Goal: Task Accomplishment & Management: Complete application form

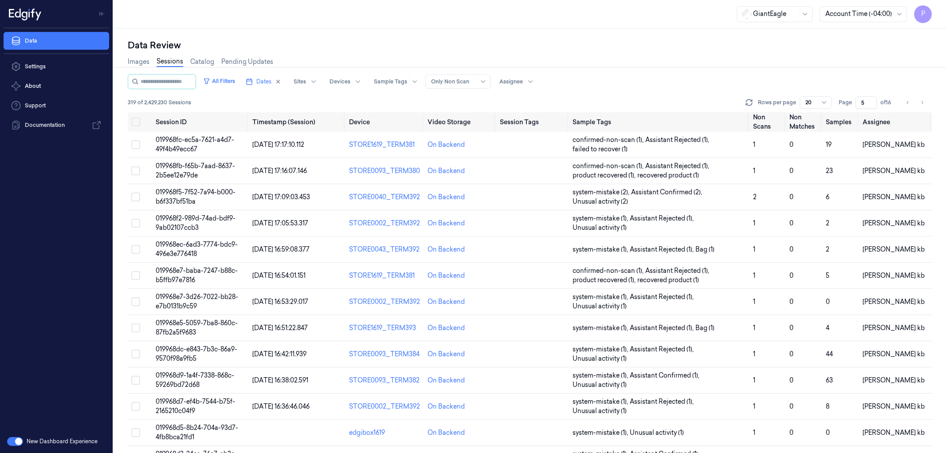
click at [925, 100] on icon "Go to next page" at bounding box center [922, 102] width 5 height 7
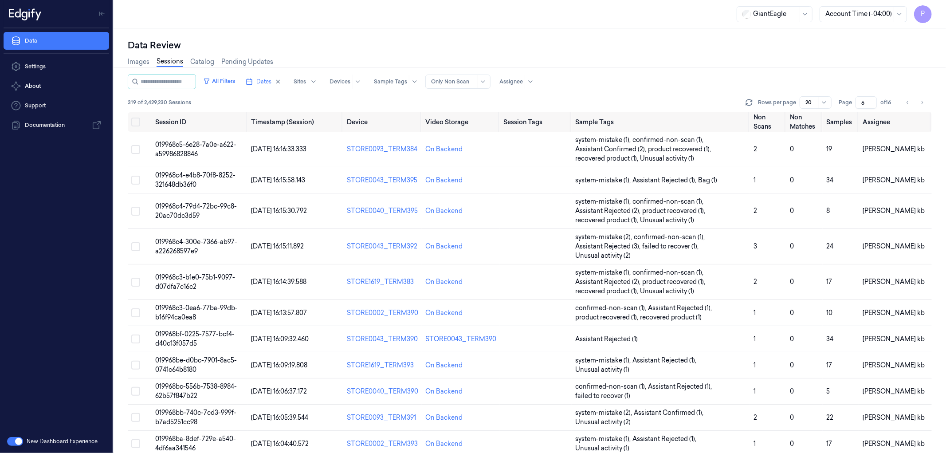
click at [925, 100] on icon "Go to next page" at bounding box center [922, 102] width 5 height 7
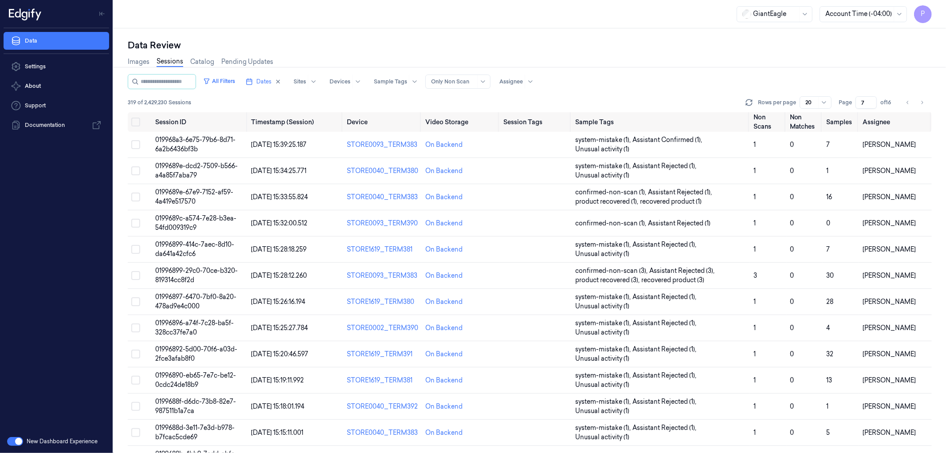
click at [925, 100] on icon "Go to next page" at bounding box center [922, 102] width 5 height 7
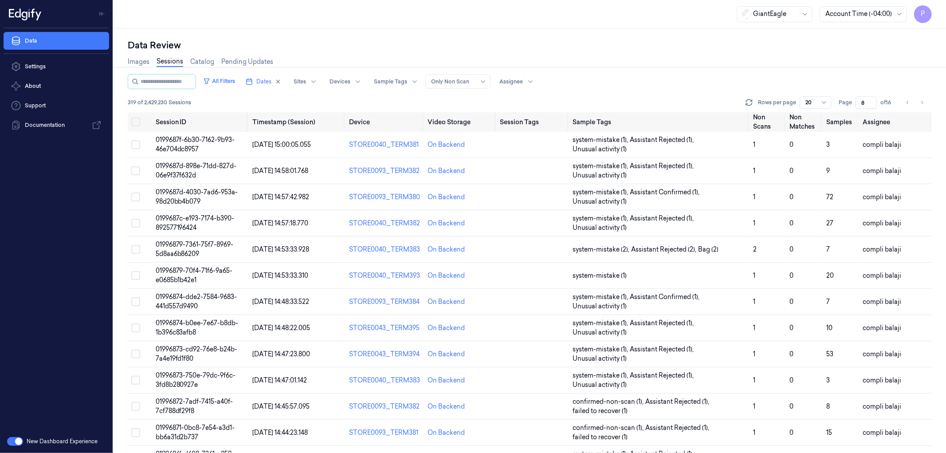
click at [925, 100] on icon "Go to next page" at bounding box center [922, 102] width 5 height 7
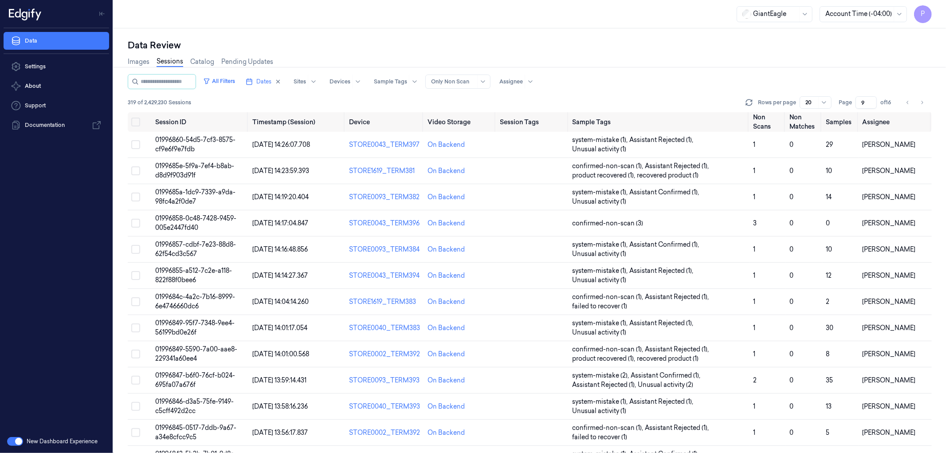
click at [925, 100] on icon "Go to next page" at bounding box center [922, 102] width 5 height 7
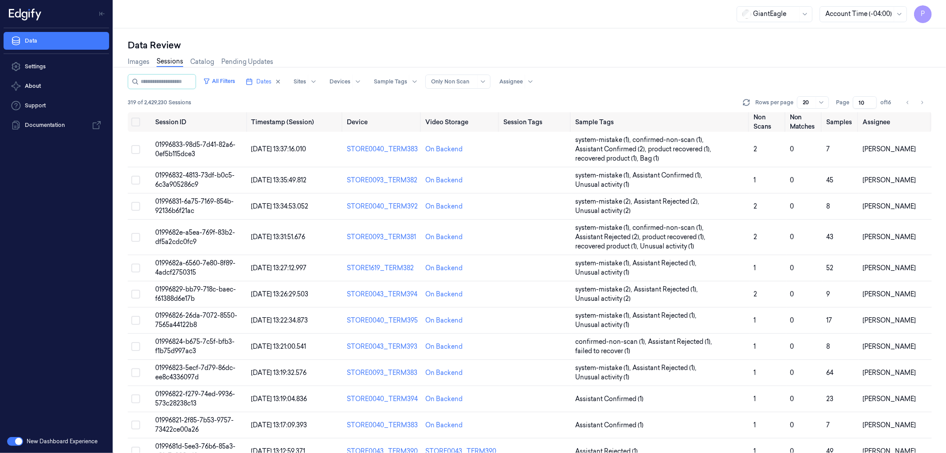
click at [925, 100] on icon "Go to next page" at bounding box center [922, 102] width 5 height 7
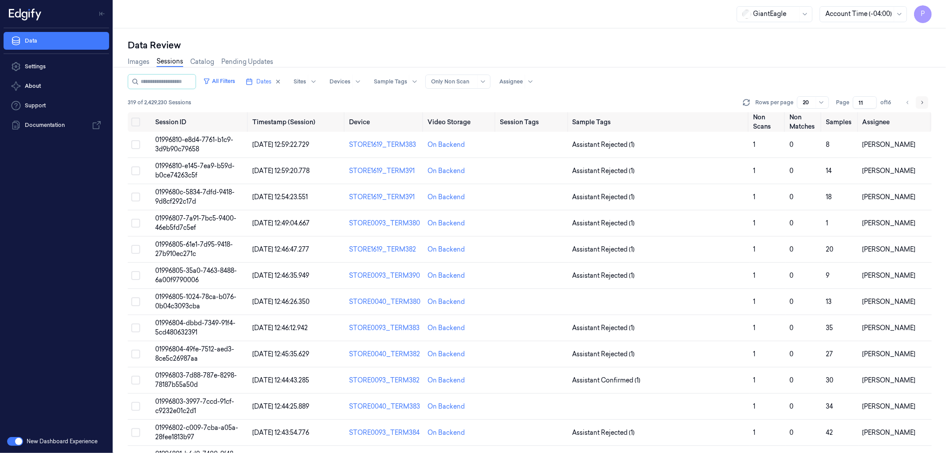
click at [924, 100] on icon "Go to next page" at bounding box center [922, 102] width 5 height 7
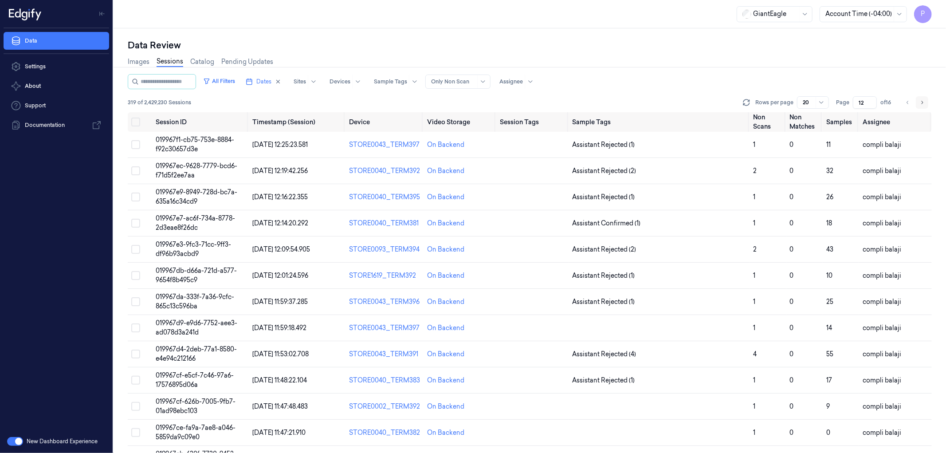
click at [924, 100] on icon "Go to next page" at bounding box center [922, 102] width 5 height 7
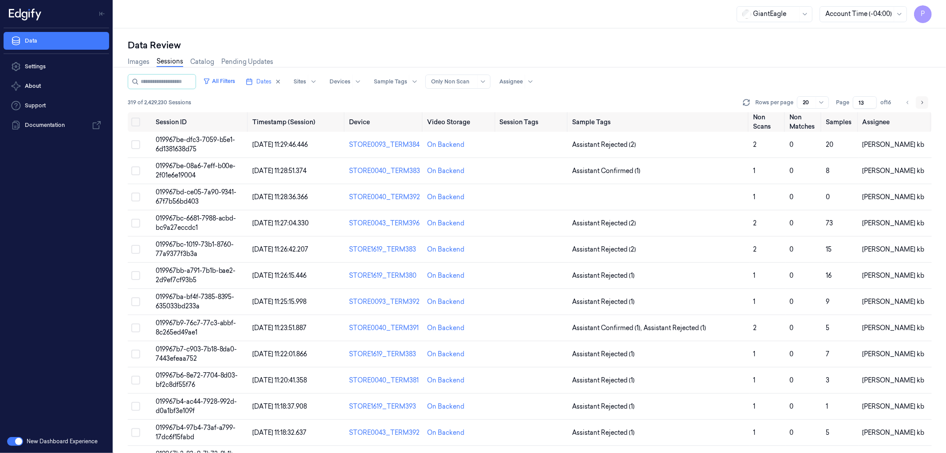
click at [924, 100] on icon "Go to next page" at bounding box center [922, 102] width 5 height 7
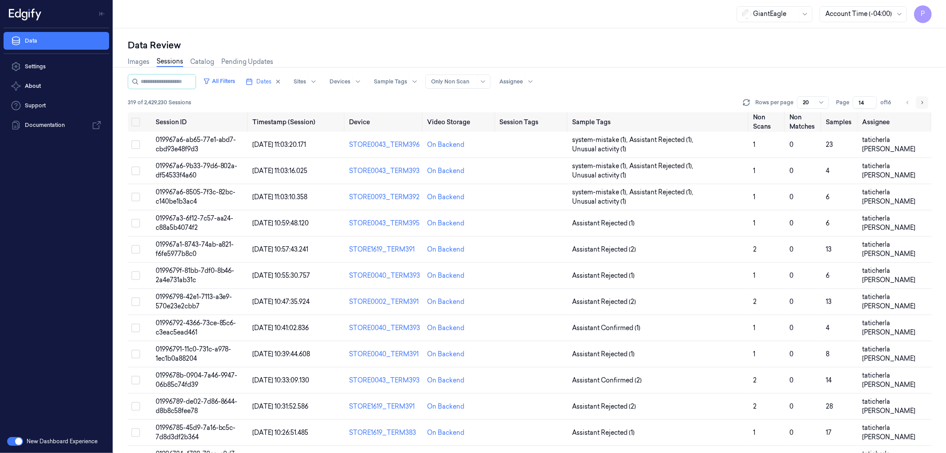
click at [924, 100] on icon "Go to next page" at bounding box center [922, 102] width 5 height 7
type input "15"
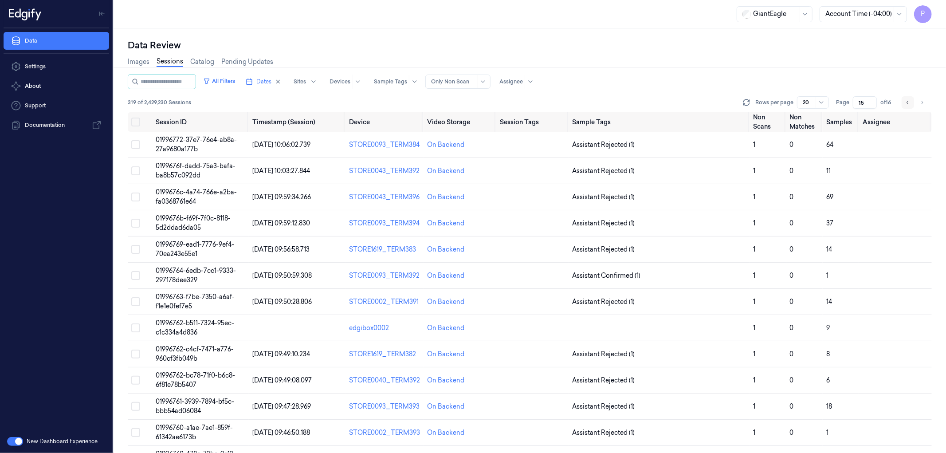
click at [909, 104] on icon "Go to previous page" at bounding box center [908, 102] width 5 height 7
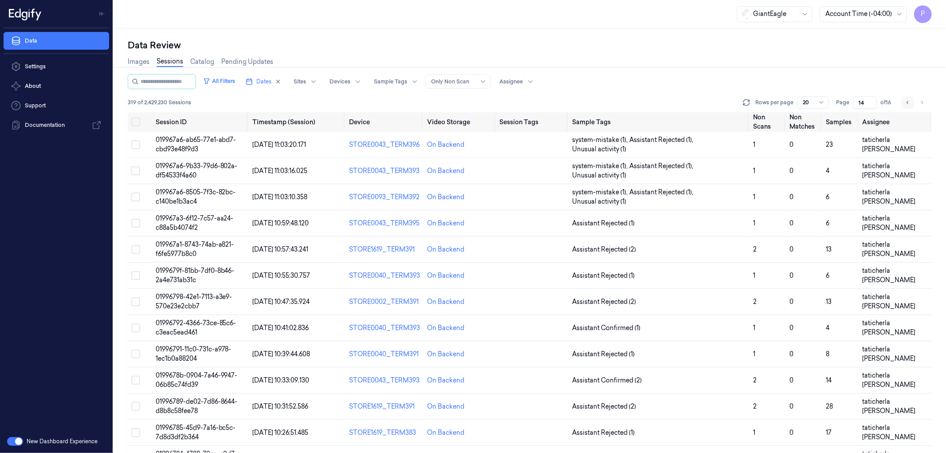
click at [909, 104] on icon "Go to previous page" at bounding box center [908, 102] width 5 height 7
type input "13"
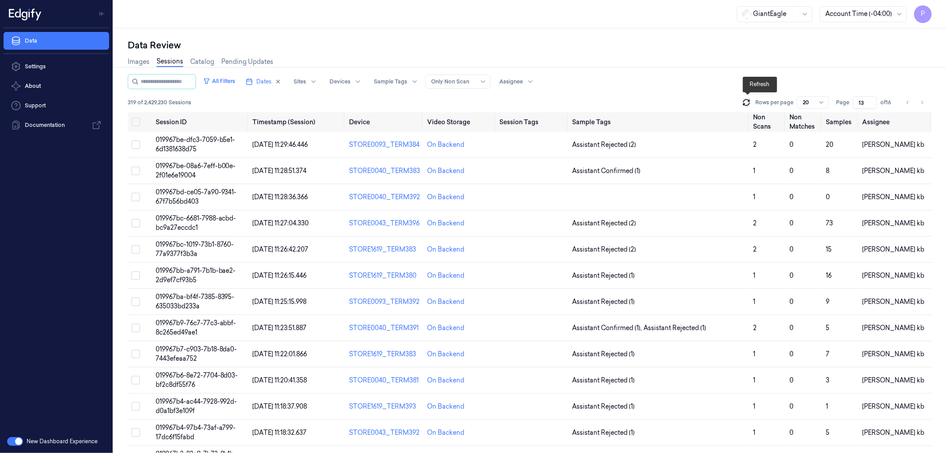
click at [747, 102] on icon at bounding box center [746, 102] width 9 height 9
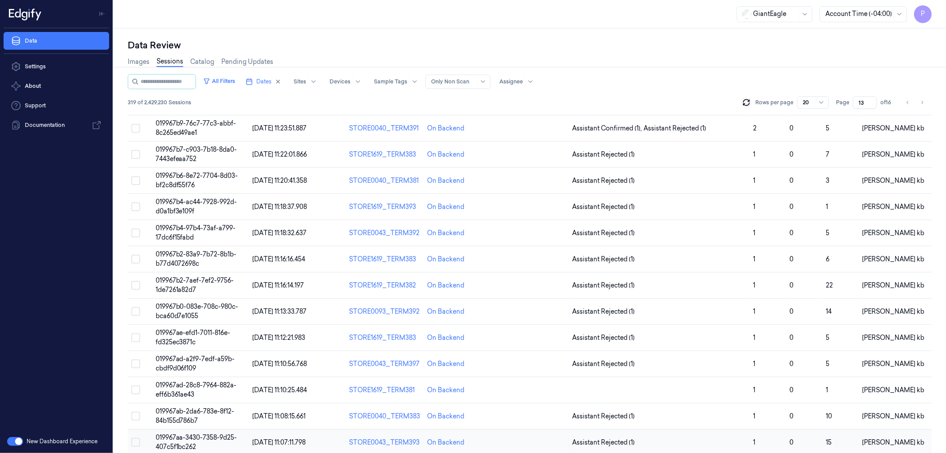
scroll to position [228, 0]
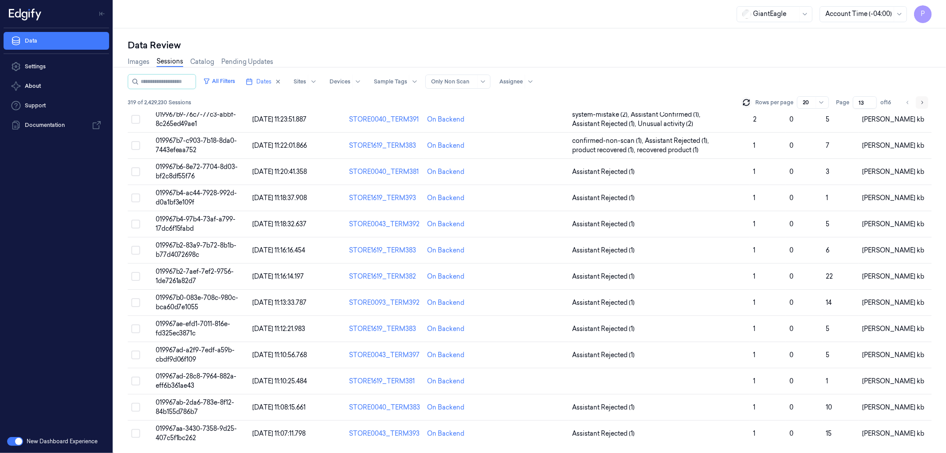
click at [925, 101] on icon "Go to next page" at bounding box center [922, 102] width 5 height 7
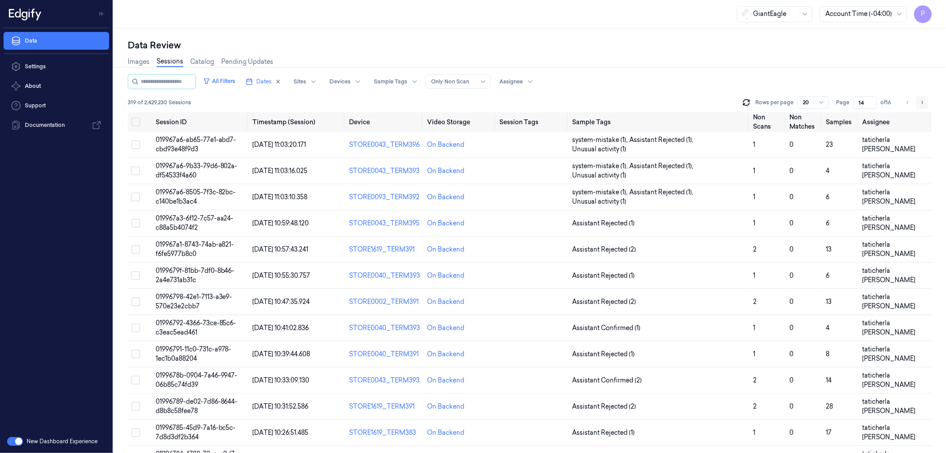
click at [925, 101] on icon "Go to next page" at bounding box center [922, 102] width 5 height 7
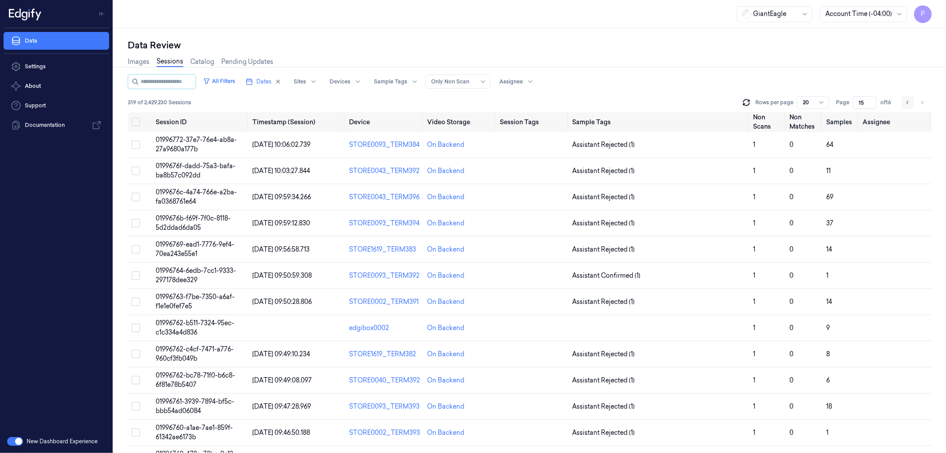
click at [907, 102] on icon "Go to previous page" at bounding box center [908, 102] width 2 height 3
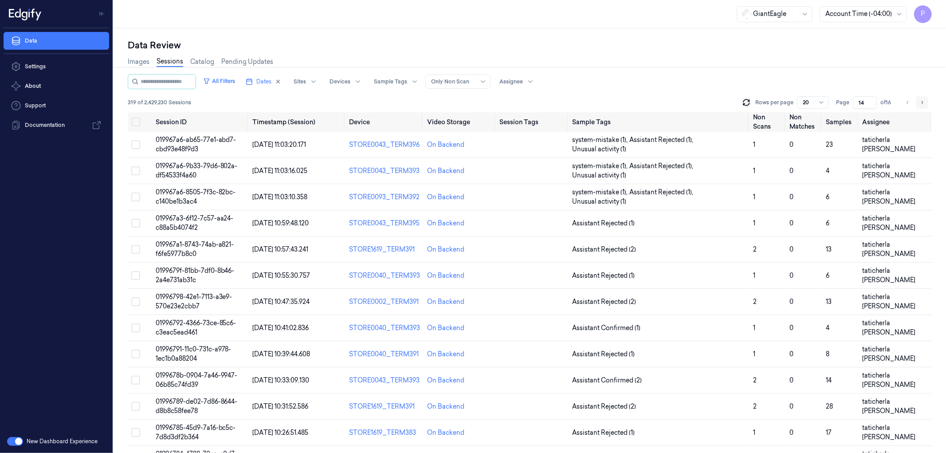
click at [924, 102] on icon "Go to next page" at bounding box center [922, 102] width 5 height 7
type input "15"
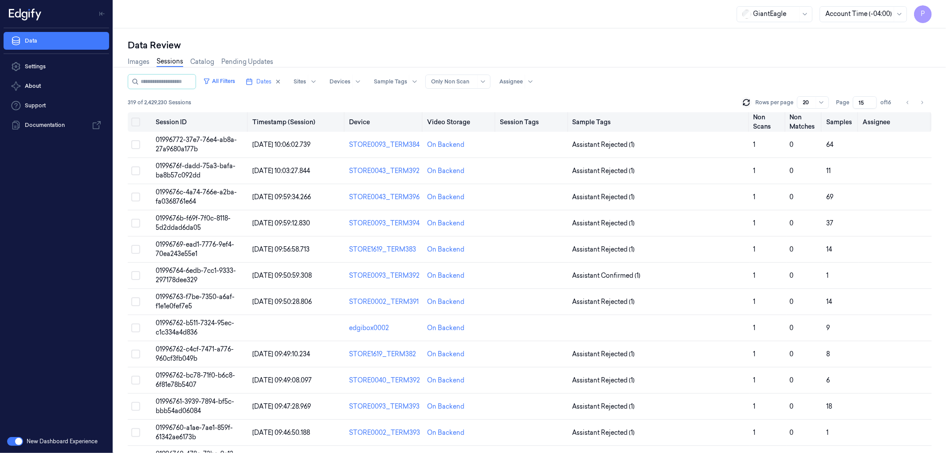
click at [132, 121] on button "Select all" at bounding box center [135, 122] width 9 height 9
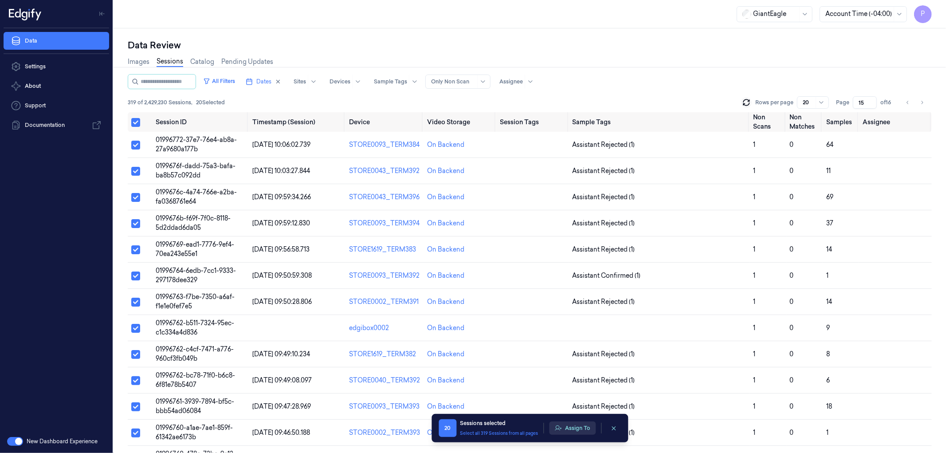
click at [573, 427] on button "Assign To" at bounding box center [572, 427] width 47 height 13
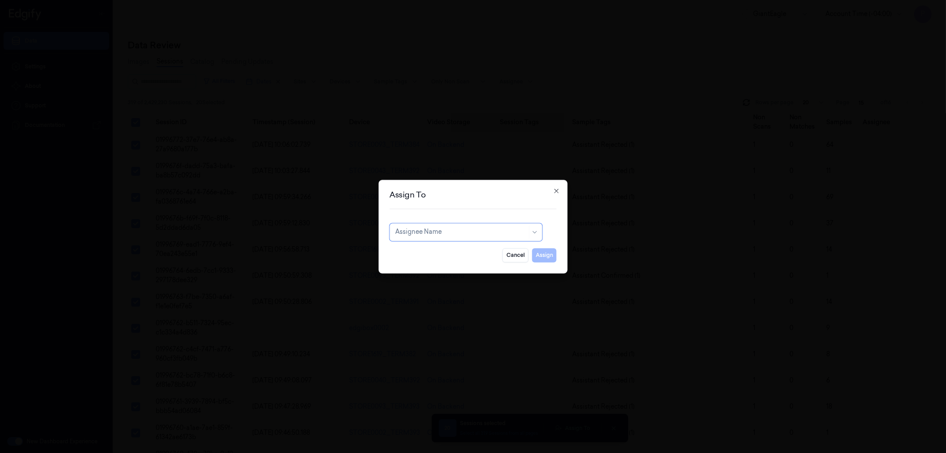
click at [453, 224] on div "Assignee Name" at bounding box center [466, 232] width 153 height 18
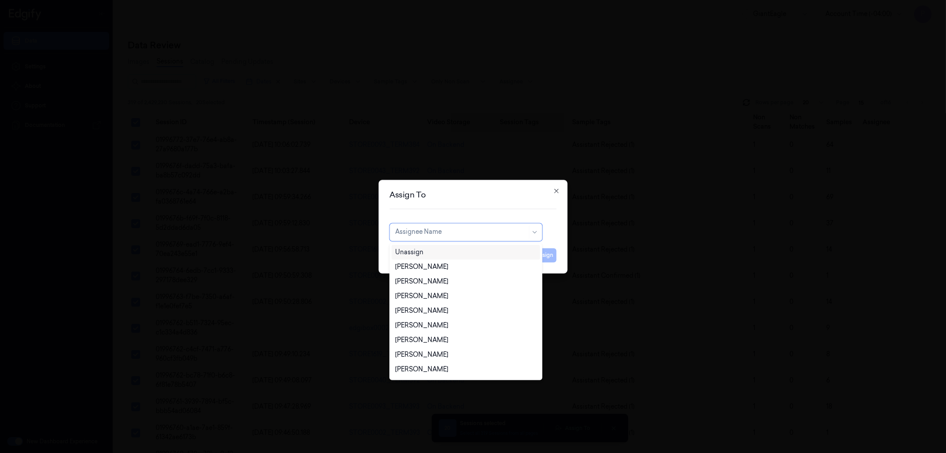
click at [453, 224] on div "Assignee Name" at bounding box center [466, 232] width 153 height 18
type input "ay"
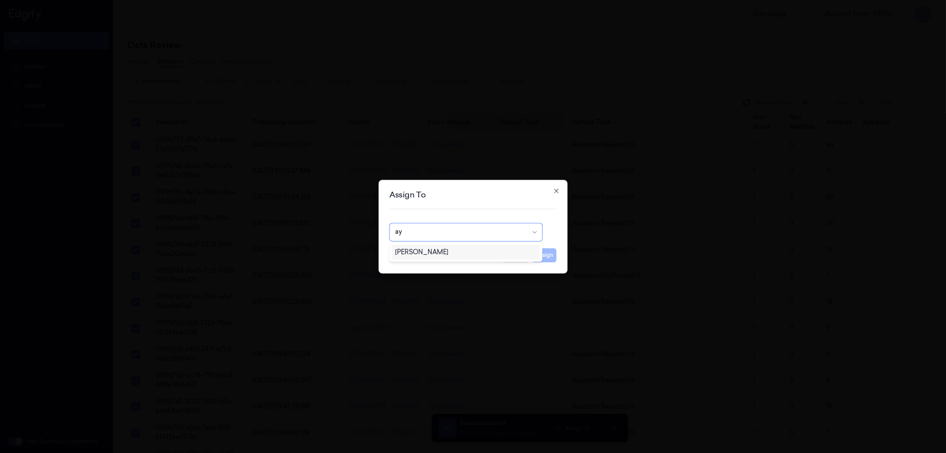
click at [441, 252] on div "[PERSON_NAME]" at bounding box center [465, 252] width 141 height 9
click at [544, 256] on button "Assign" at bounding box center [544, 255] width 24 height 14
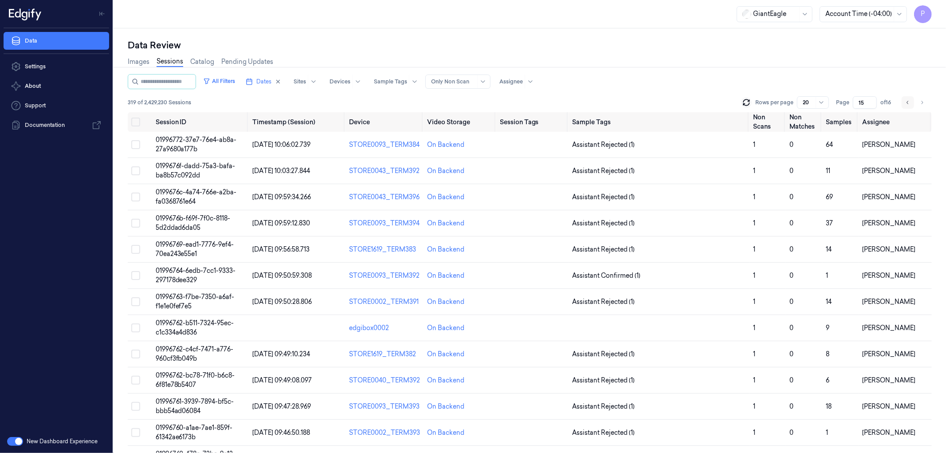
click at [906, 100] on icon "Go to previous page" at bounding box center [908, 102] width 5 height 7
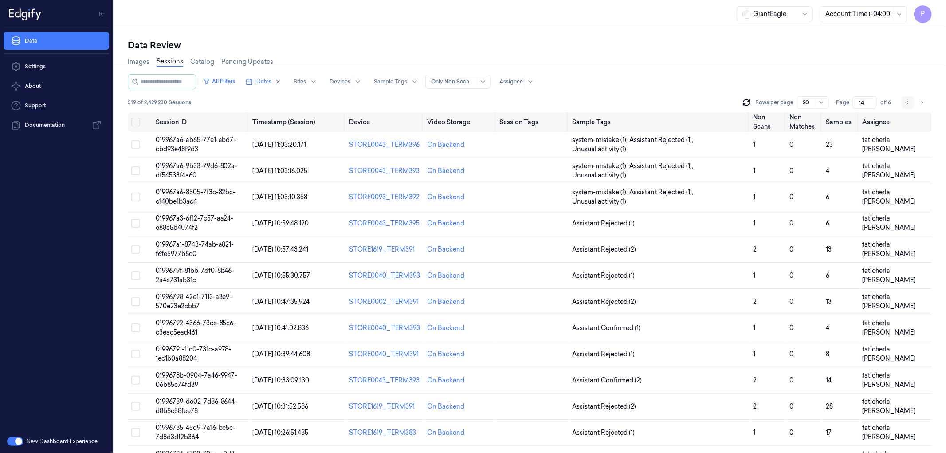
click at [910, 101] on icon "Go to previous page" at bounding box center [908, 102] width 5 height 7
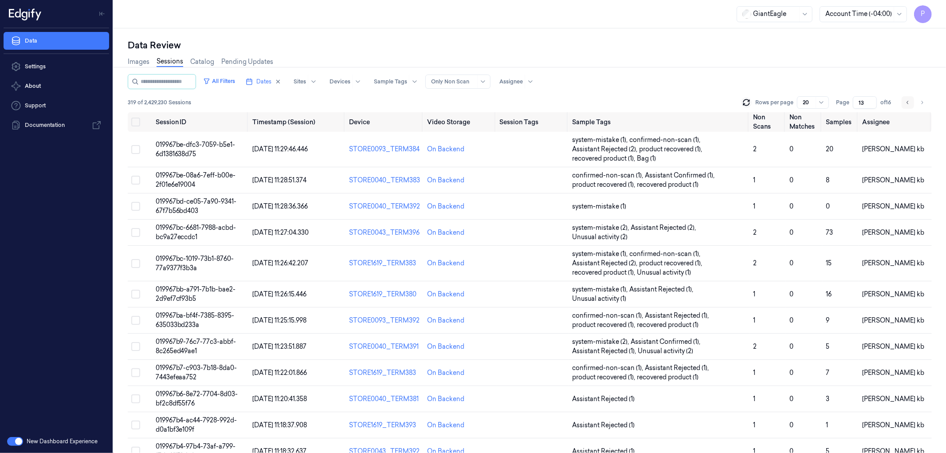
click at [907, 100] on icon "Go to previous page" at bounding box center [908, 102] width 5 height 7
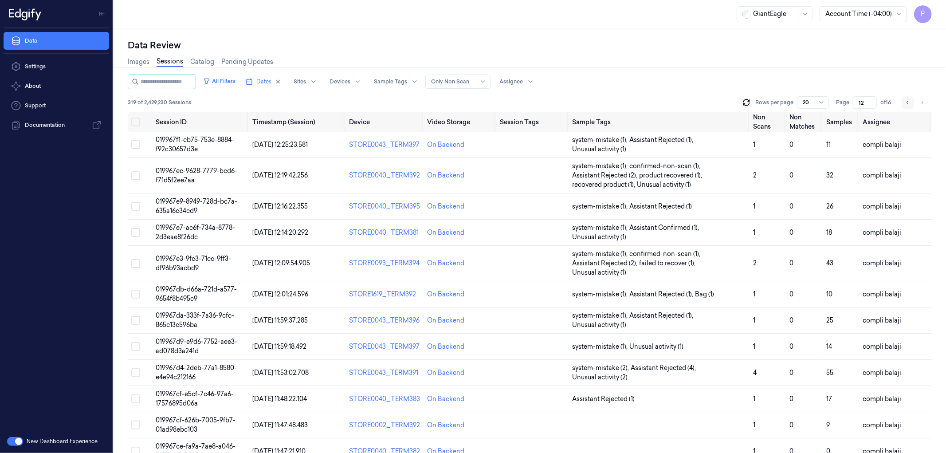
click at [906, 102] on icon "Go to previous page" at bounding box center [908, 102] width 5 height 7
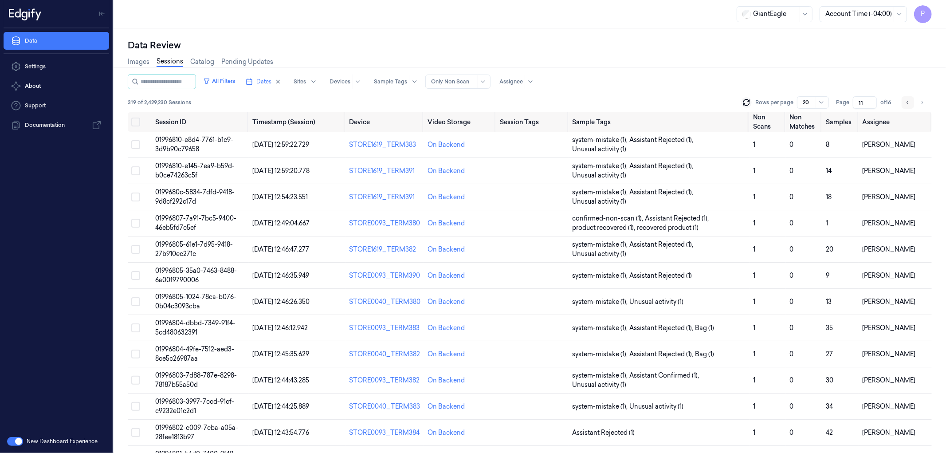
click at [907, 101] on icon "Go to previous page" at bounding box center [908, 102] width 5 height 7
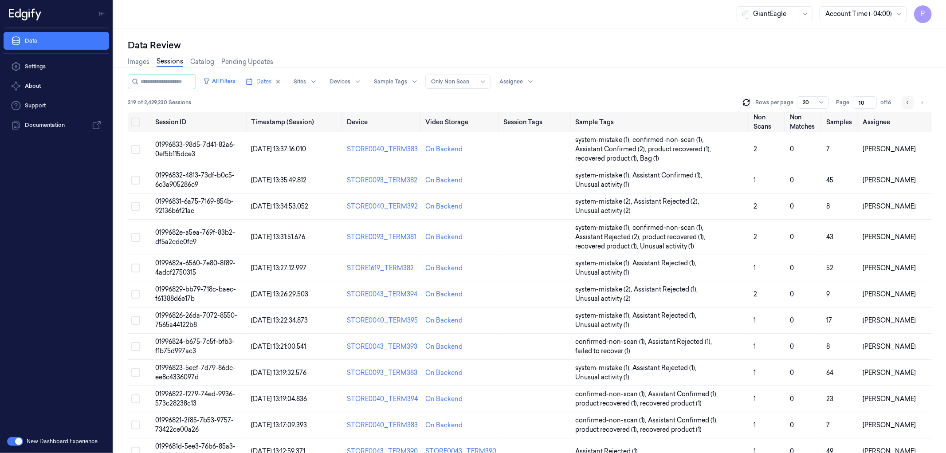
click at [910, 99] on icon "Go to previous page" at bounding box center [908, 102] width 5 height 7
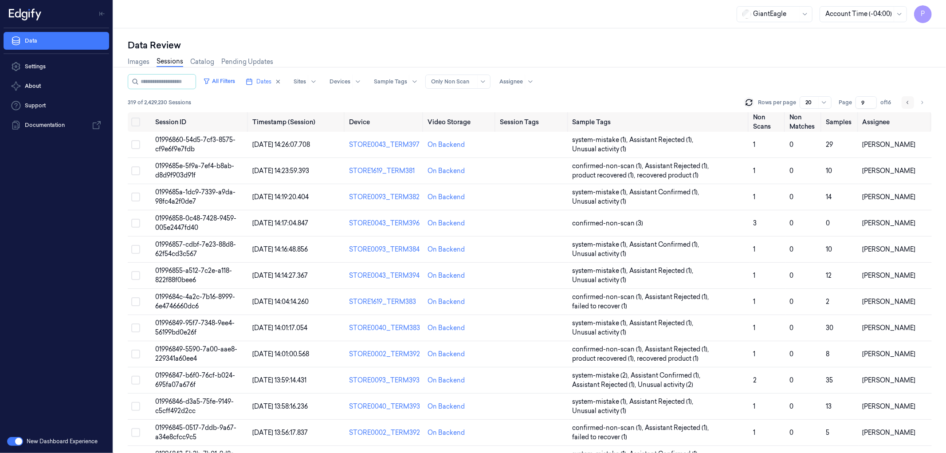
click at [910, 101] on icon "Go to previous page" at bounding box center [908, 102] width 5 height 7
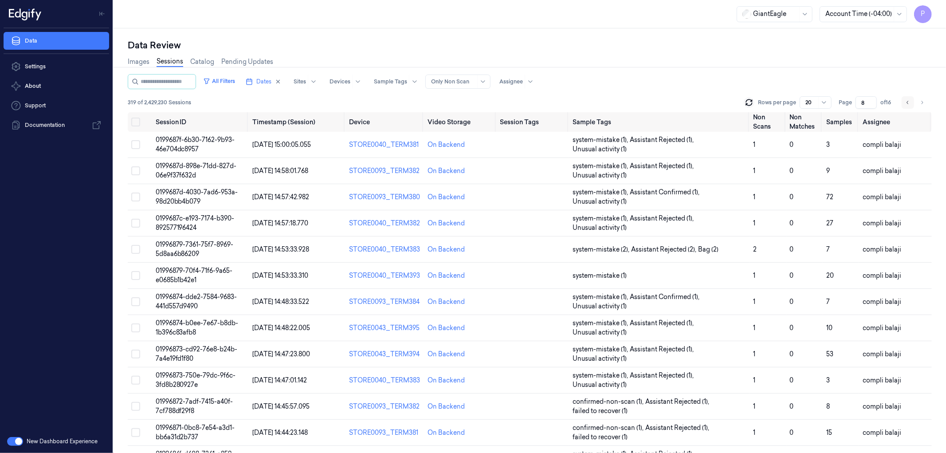
click at [909, 103] on icon "Go to previous page" at bounding box center [908, 102] width 5 height 7
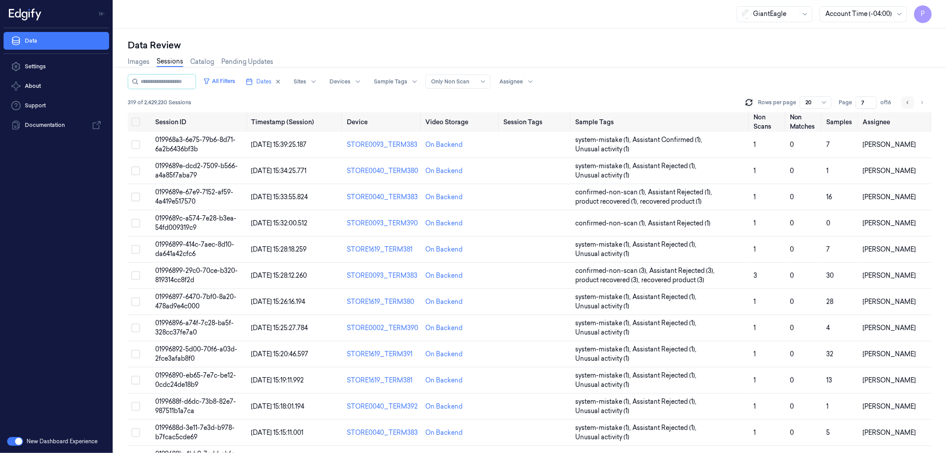
click at [906, 102] on icon "Go to previous page" at bounding box center [908, 102] width 5 height 7
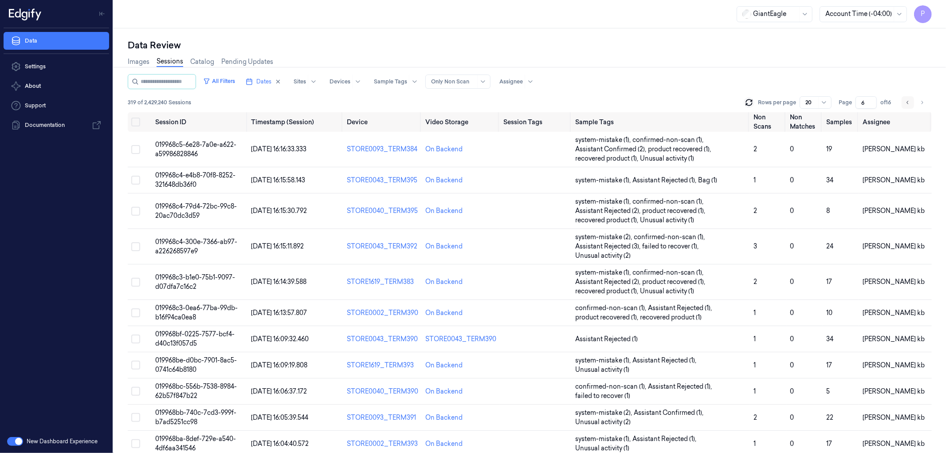
click at [907, 100] on icon "Go to previous page" at bounding box center [908, 102] width 5 height 7
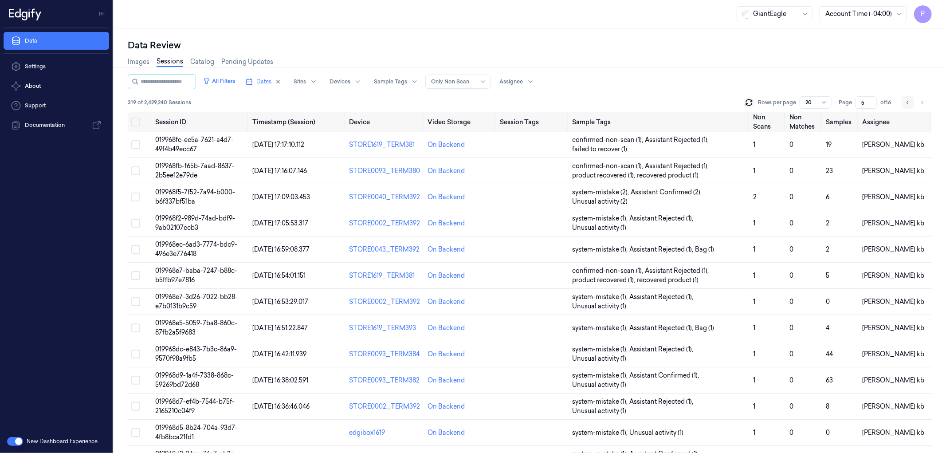
click at [908, 102] on icon "Go to previous page" at bounding box center [908, 102] width 5 height 7
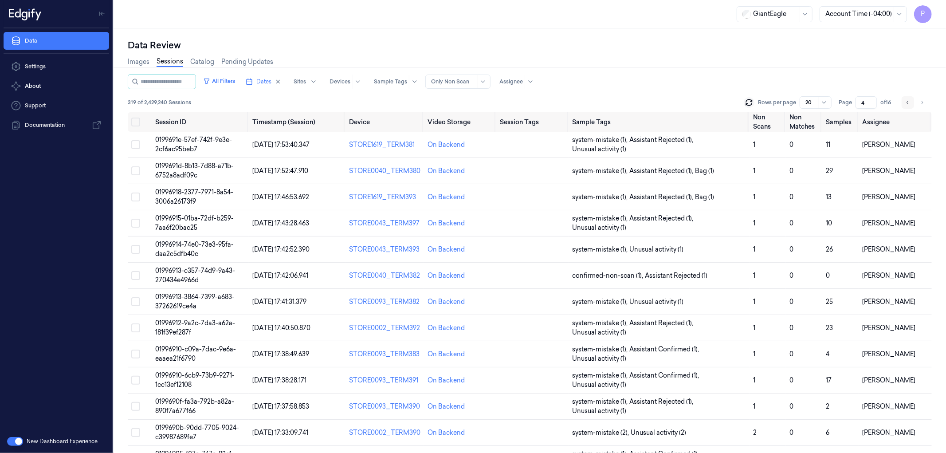
click at [909, 102] on icon "Go to previous page" at bounding box center [908, 102] width 5 height 7
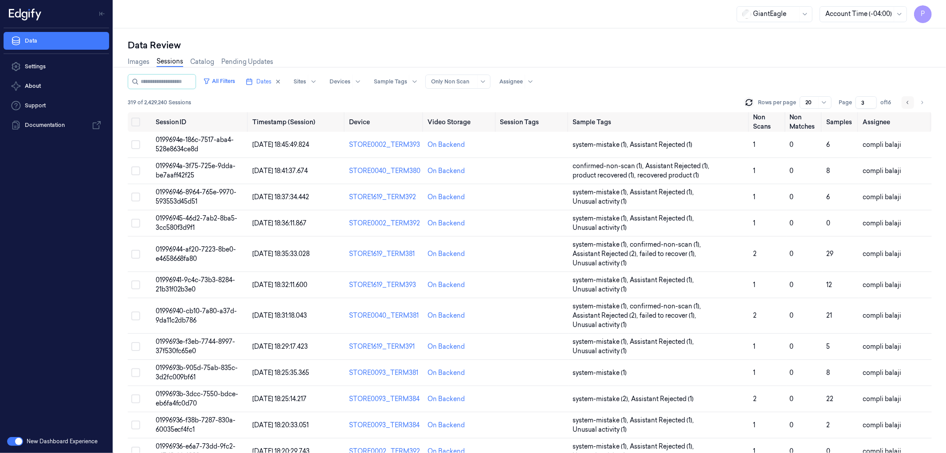
click at [905, 104] on button "Go to previous page" at bounding box center [908, 102] width 12 height 12
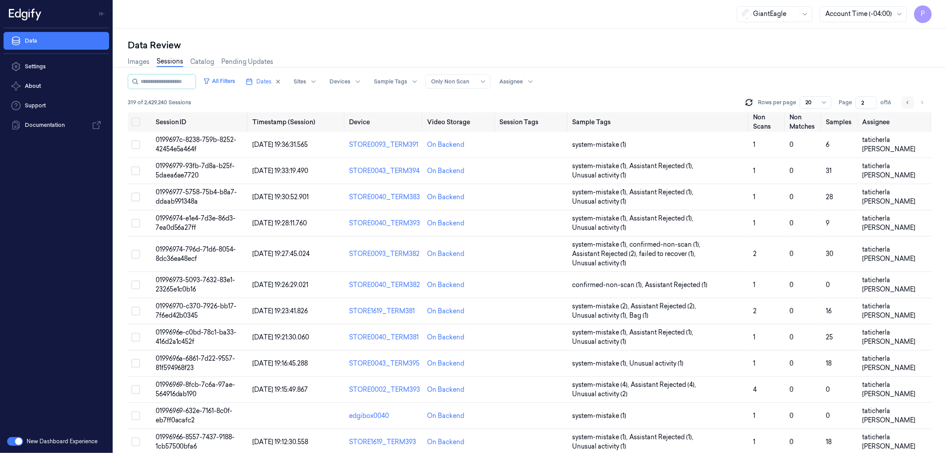
click at [906, 102] on icon "Go to previous page" at bounding box center [908, 102] width 5 height 7
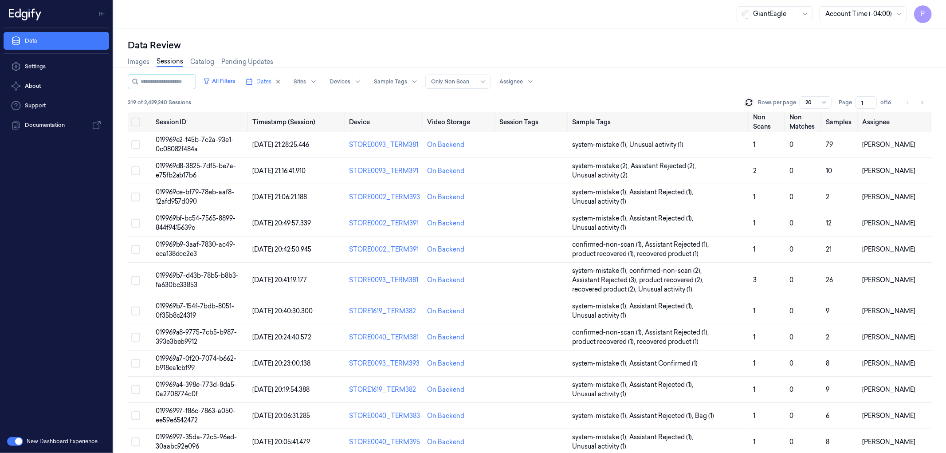
click at [821, 43] on div "Data Review" at bounding box center [530, 45] width 804 height 12
click at [922, 103] on icon "Go to next page" at bounding box center [922, 102] width 5 height 7
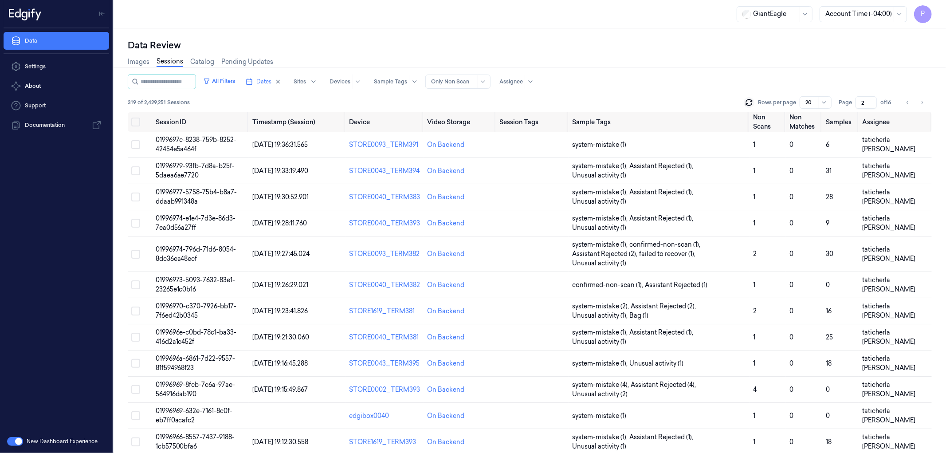
drag, startPoint x: 864, startPoint y: 103, endPoint x: 855, endPoint y: 103, distance: 8.9
click at [856, 103] on input "2" at bounding box center [866, 102] width 21 height 12
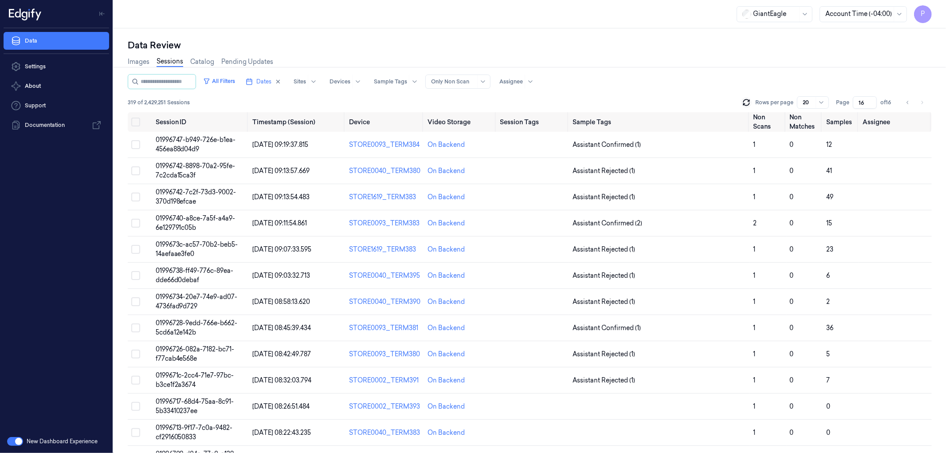
click at [850, 79] on div "All Filters Dates Sites Devices Sample Tags Alert Type Only Non Scan Assignee" at bounding box center [530, 81] width 804 height 15
click at [907, 105] on icon "Go to previous page" at bounding box center [908, 102] width 5 height 7
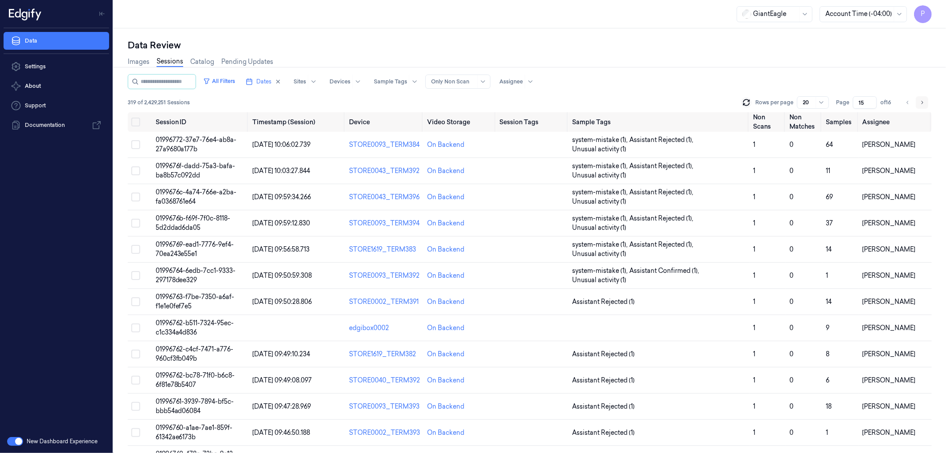
click at [923, 103] on icon "Go to next page" at bounding box center [922, 102] width 5 height 7
type input "16"
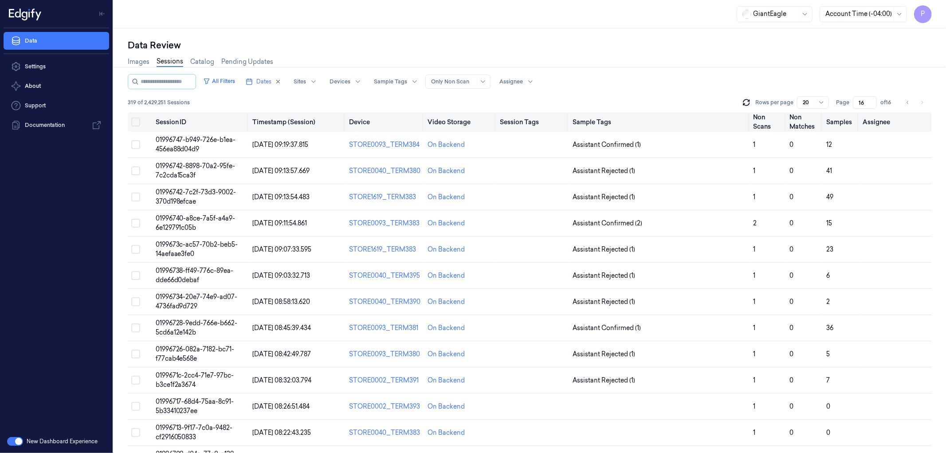
click at [136, 116] on th at bounding box center [140, 122] width 24 height 20
click at [136, 122] on button "Select all" at bounding box center [135, 122] width 9 height 9
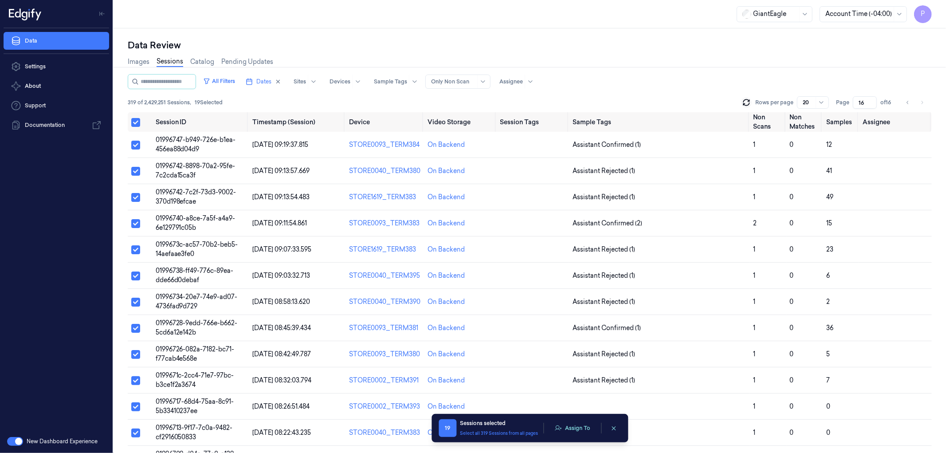
type button "on"
click at [566, 432] on button "Assign To" at bounding box center [572, 427] width 47 height 13
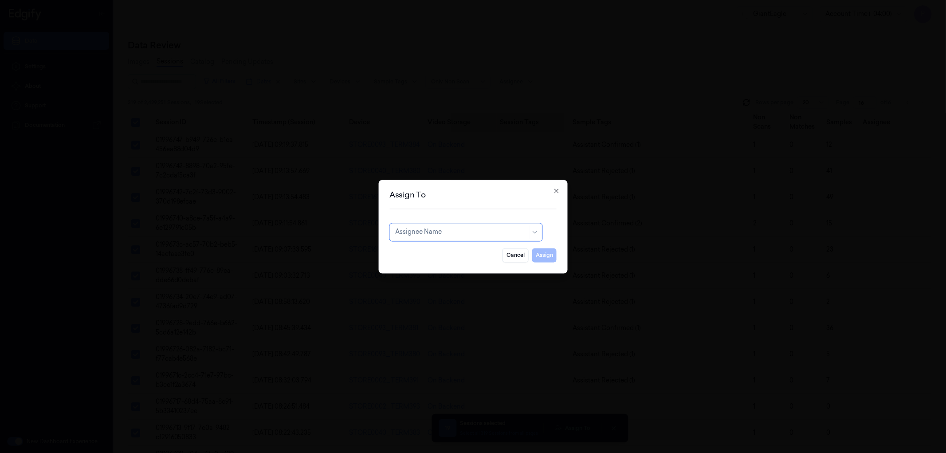
click at [469, 229] on div at bounding box center [461, 232] width 132 height 9
type input "[PERSON_NAME]"
click at [457, 253] on div "[PERSON_NAME] kb" at bounding box center [465, 252] width 141 height 9
click at [547, 256] on button "Assign" at bounding box center [544, 255] width 24 height 14
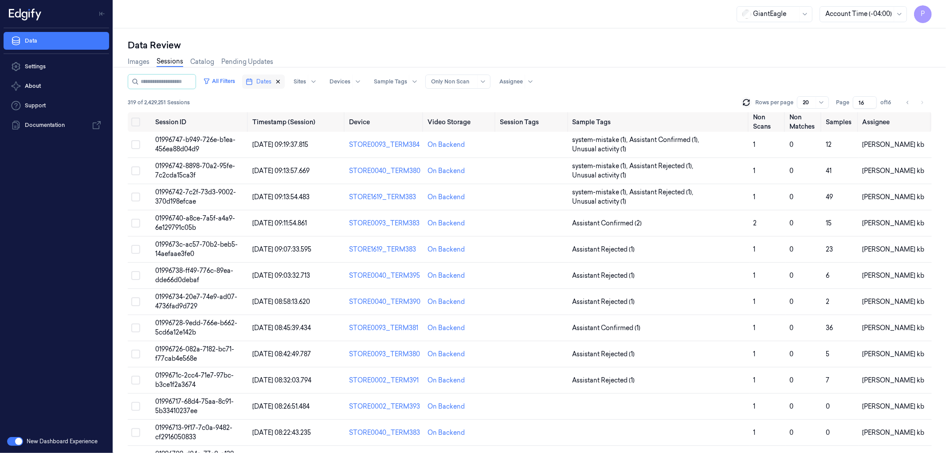
click at [280, 81] on icon "button" at bounding box center [278, 81] width 3 height 3
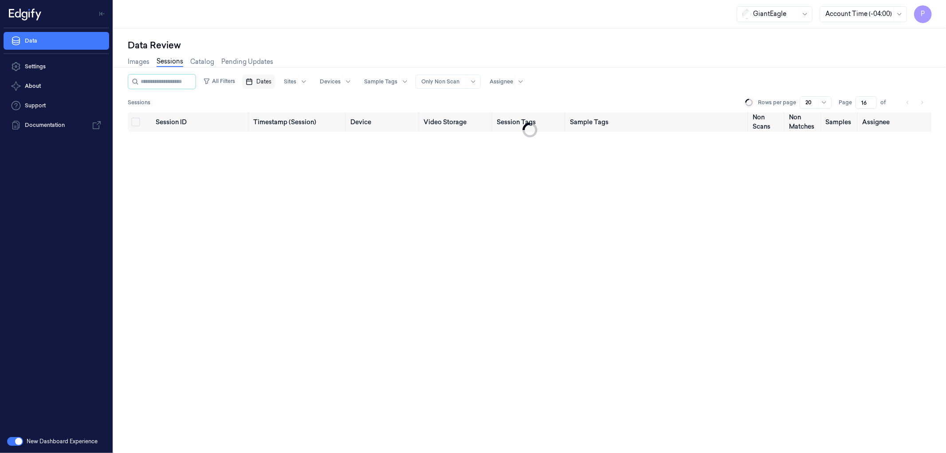
type input "1"
click at [272, 83] on span "Dates" at bounding box center [263, 82] width 15 height 8
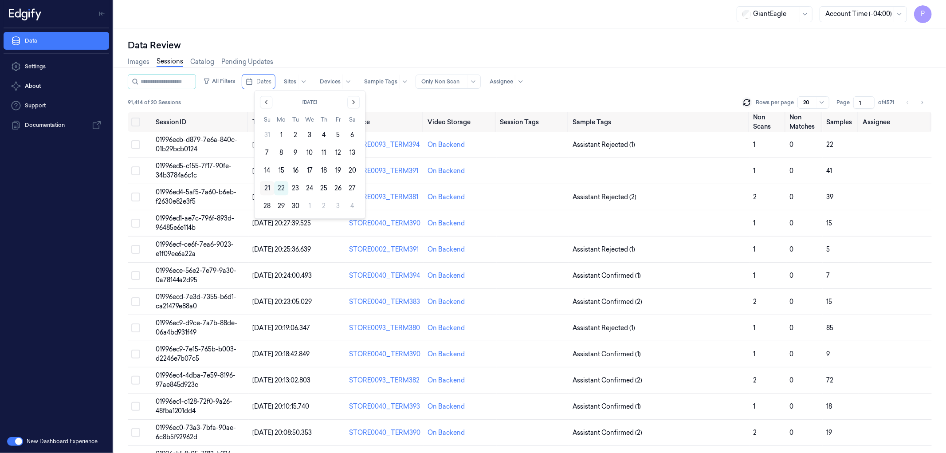
click at [268, 187] on button "21" at bounding box center [267, 188] width 14 height 14
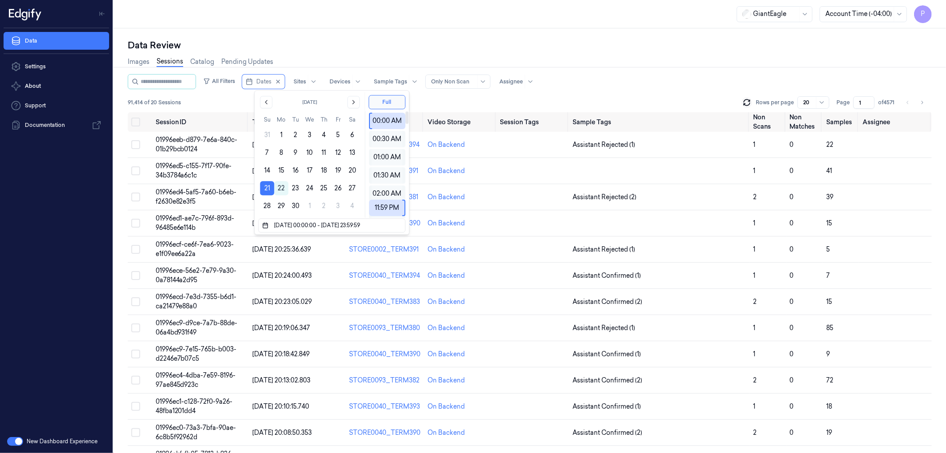
click at [656, 65] on div "Images Sessions Catalog Pending Updates" at bounding box center [530, 62] width 804 height 23
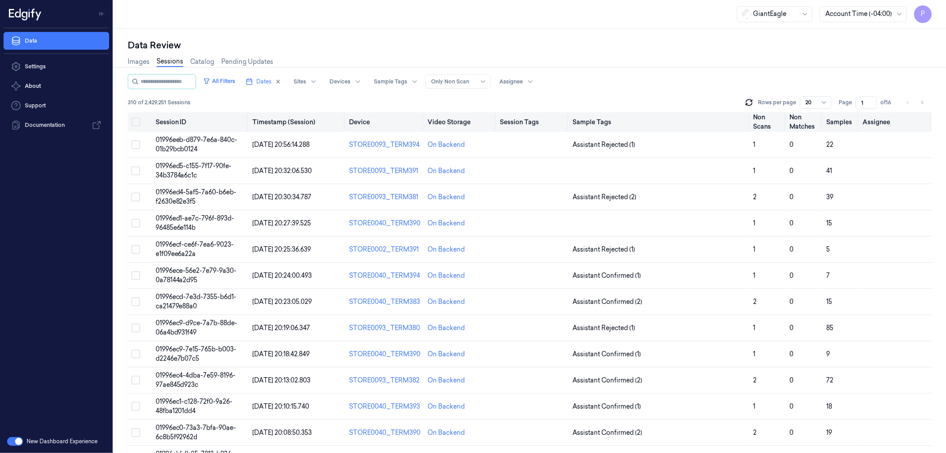
click at [135, 122] on button "on" at bounding box center [135, 122] width 9 height 9
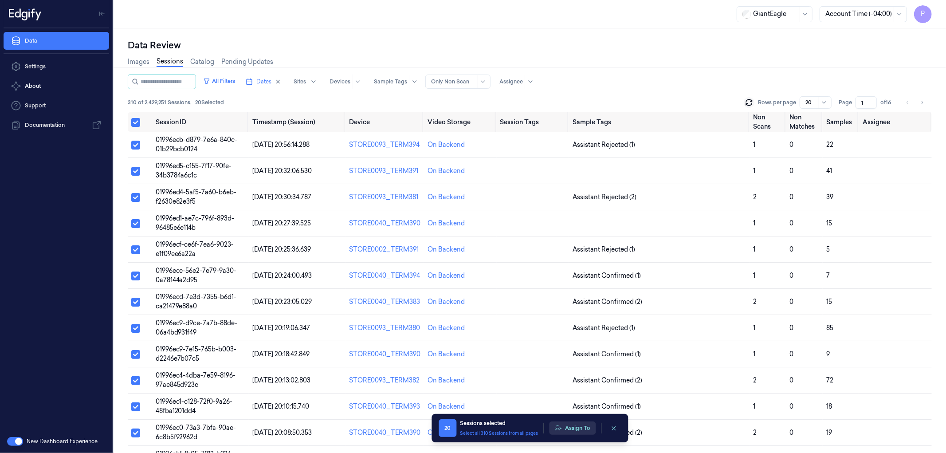
click at [573, 425] on button "Assign To" at bounding box center [572, 427] width 47 height 13
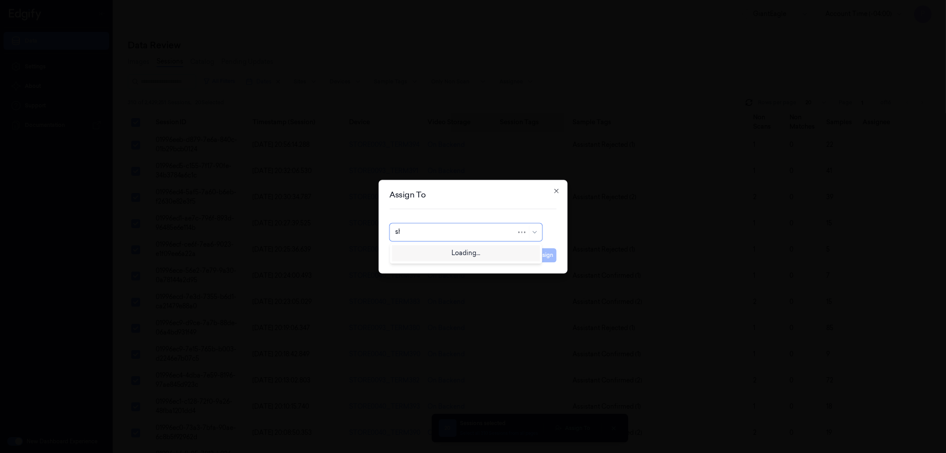
type input "sha"
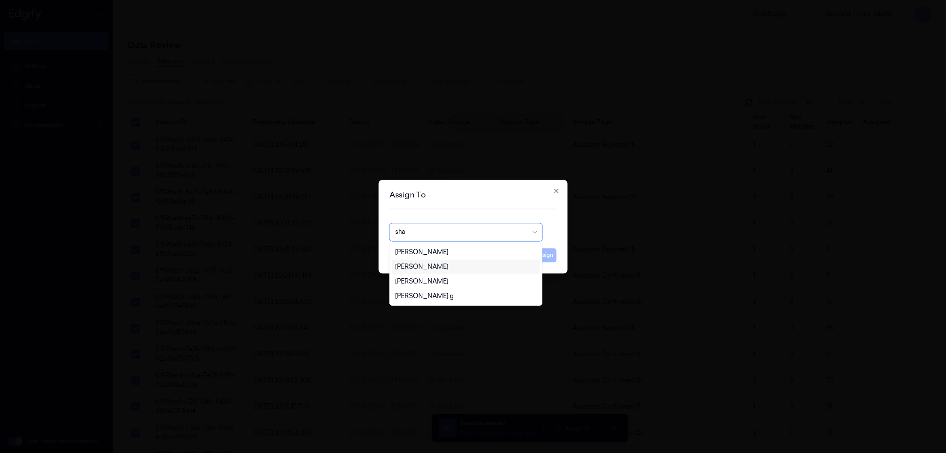
click at [446, 267] on div "[PERSON_NAME]" at bounding box center [421, 266] width 53 height 9
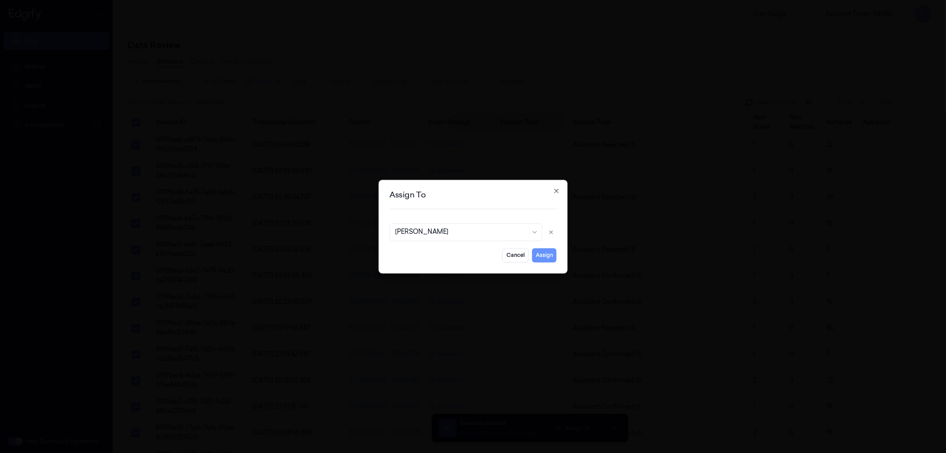
click at [540, 254] on button "Assign" at bounding box center [544, 255] width 24 height 14
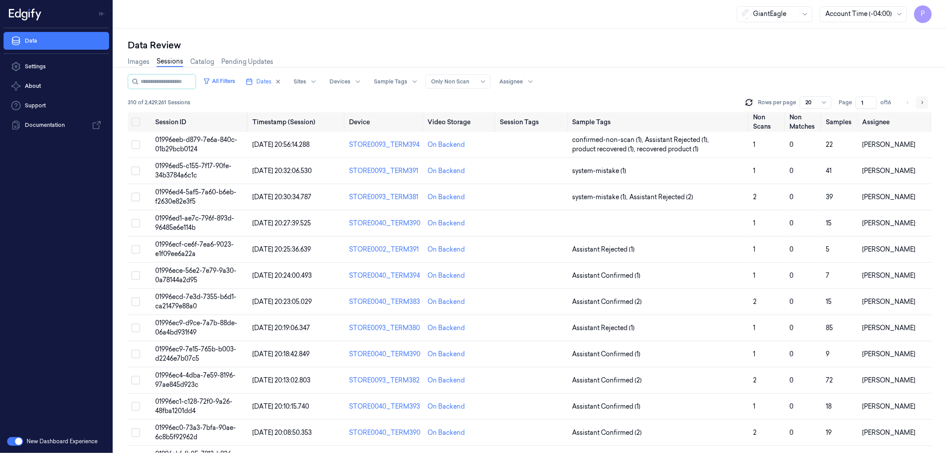
click at [921, 102] on icon "Go to next page" at bounding box center [922, 102] width 5 height 7
type input "2"
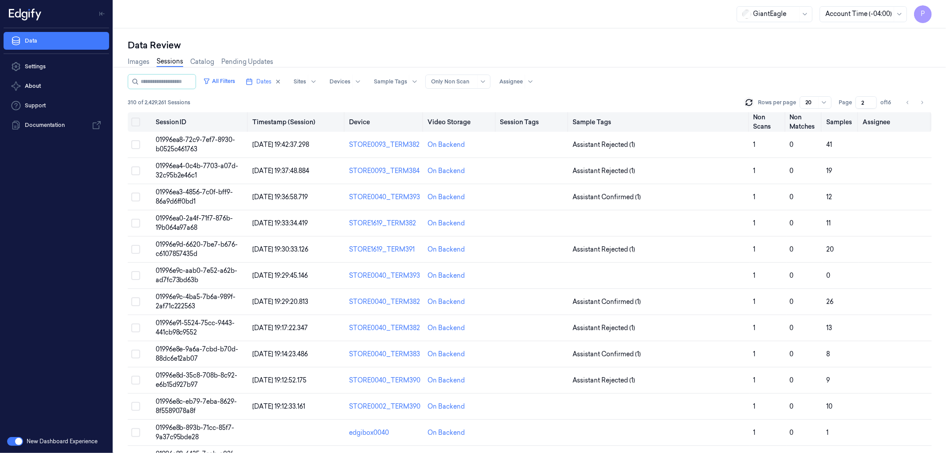
click at [136, 123] on button "on" at bounding box center [135, 122] width 9 height 9
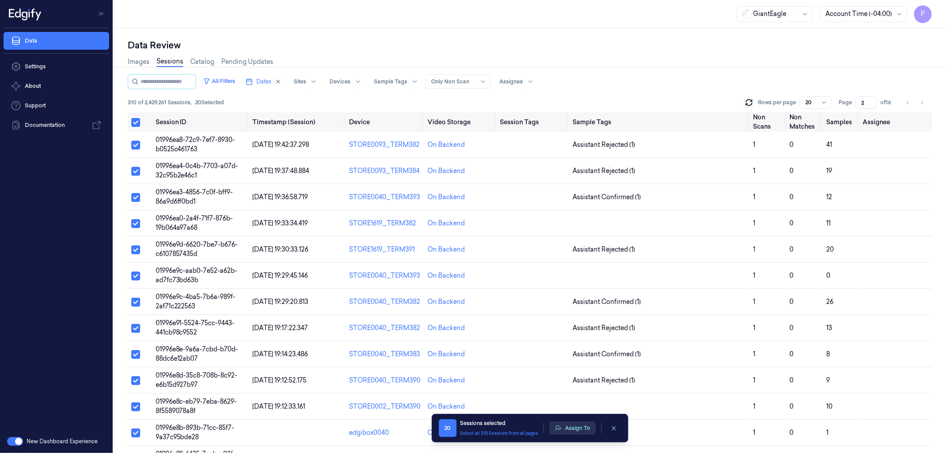
click at [570, 433] on button "Assign To" at bounding box center [572, 427] width 47 height 13
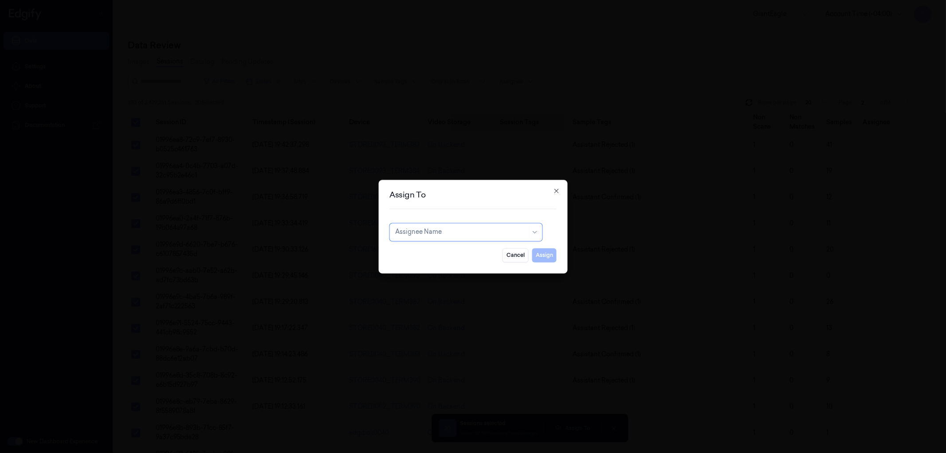
click at [425, 229] on div at bounding box center [461, 232] width 132 height 9
type input "b"
type input "com"
click at [427, 249] on div "compli balaji" at bounding box center [414, 252] width 39 height 9
click at [538, 253] on button "Assign" at bounding box center [544, 255] width 24 height 14
